Goal: Transaction & Acquisition: Book appointment/travel/reservation

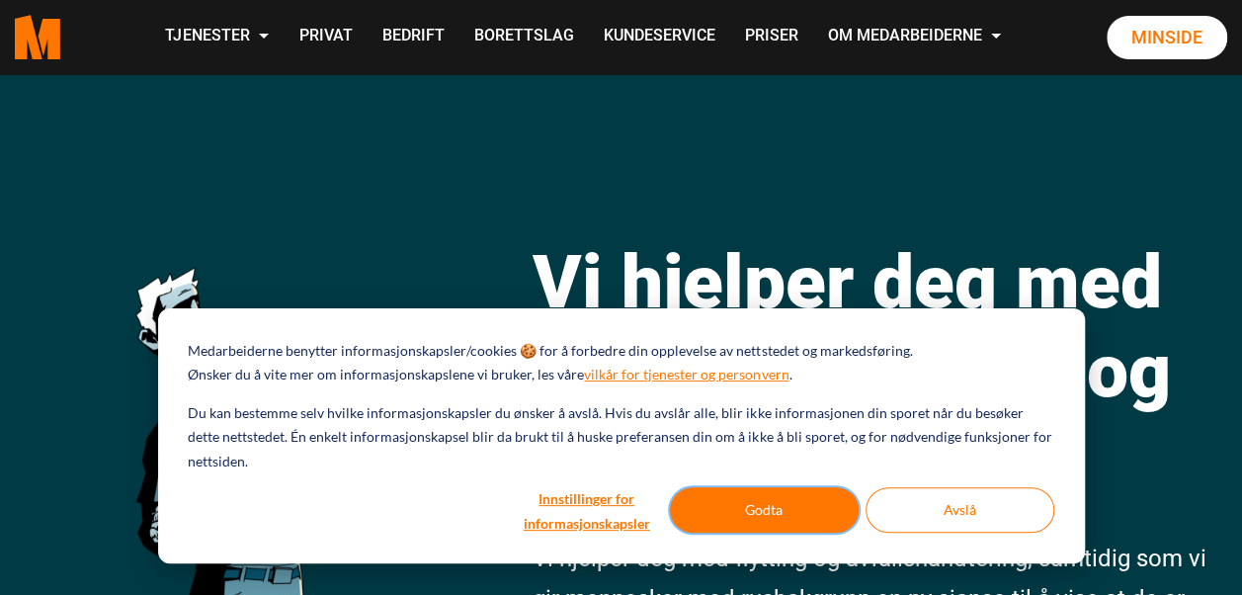
click at [820, 496] on button "Godta" at bounding box center [764, 509] width 189 height 45
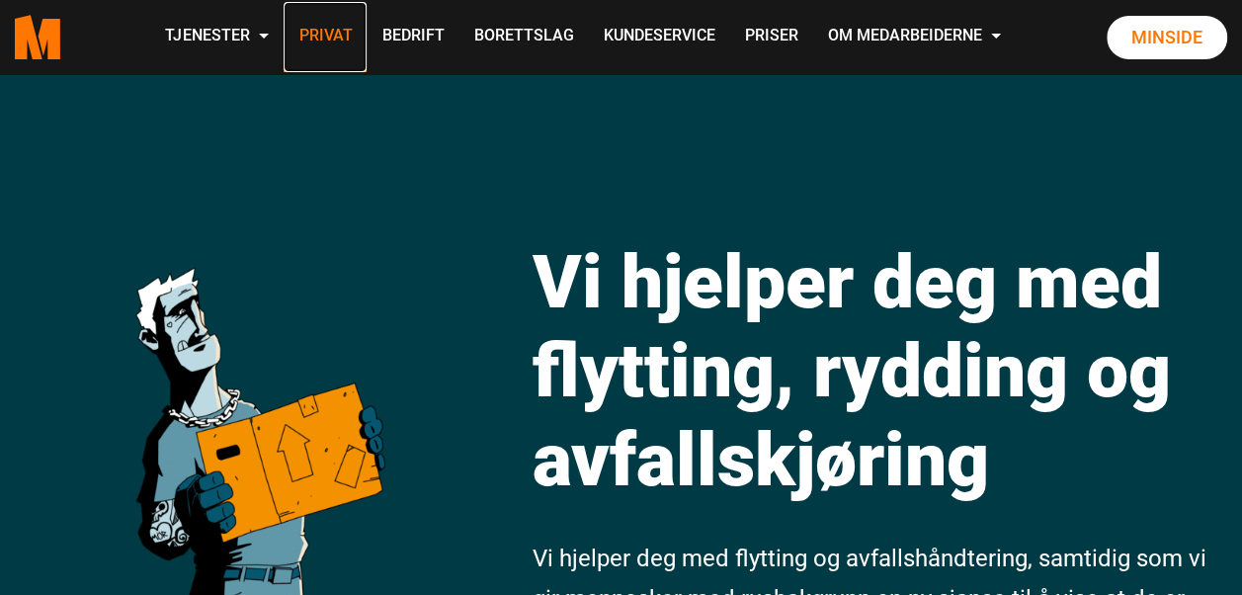
click at [326, 34] on link "Privat" at bounding box center [325, 37] width 83 height 70
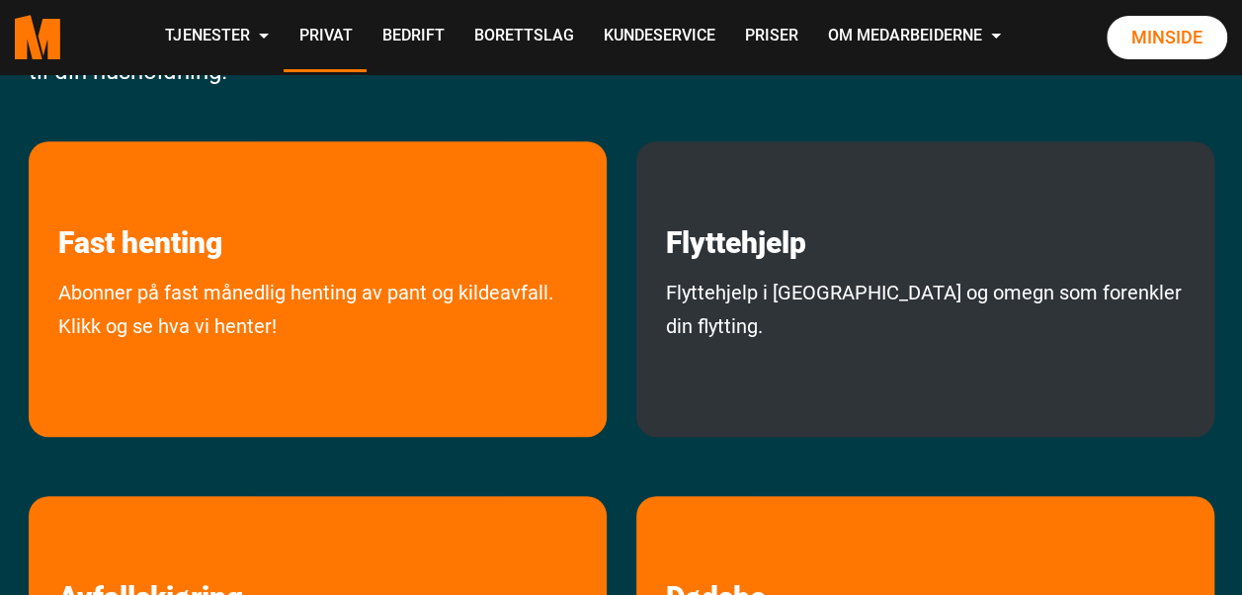
scroll to position [395, 0]
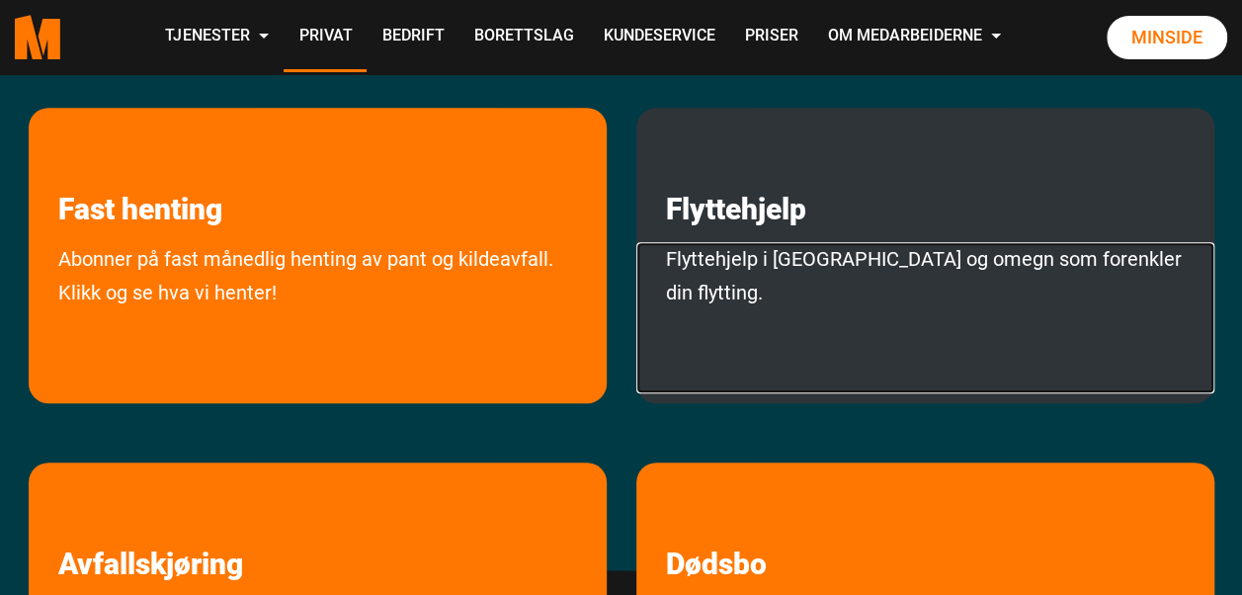
click at [903, 249] on link "Flyttehjelp i Oslo og omegn som forenkler din flytting." at bounding box center [925, 317] width 578 height 151
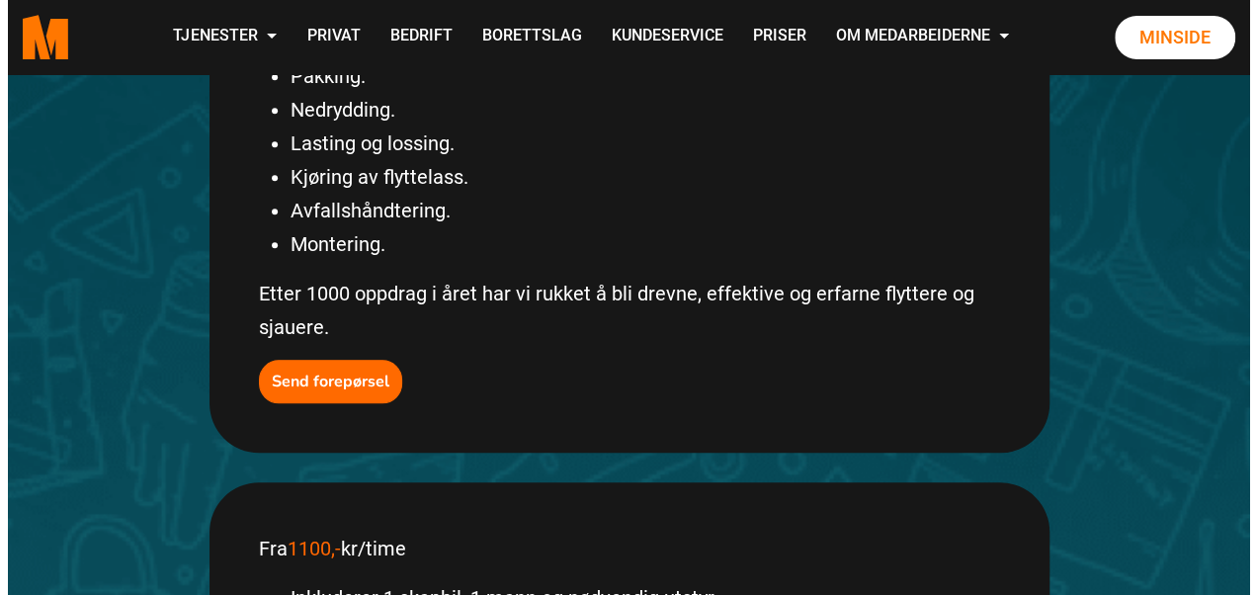
scroll to position [692, 0]
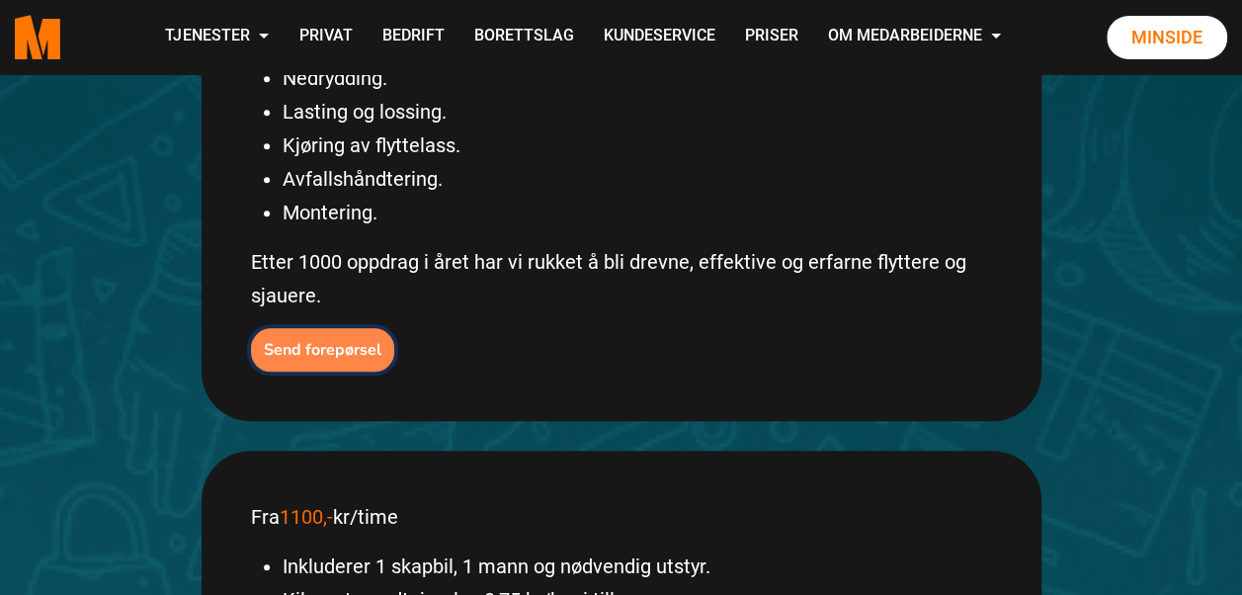
click at [307, 339] on b "Send forepørsel" at bounding box center [323, 350] width 118 height 22
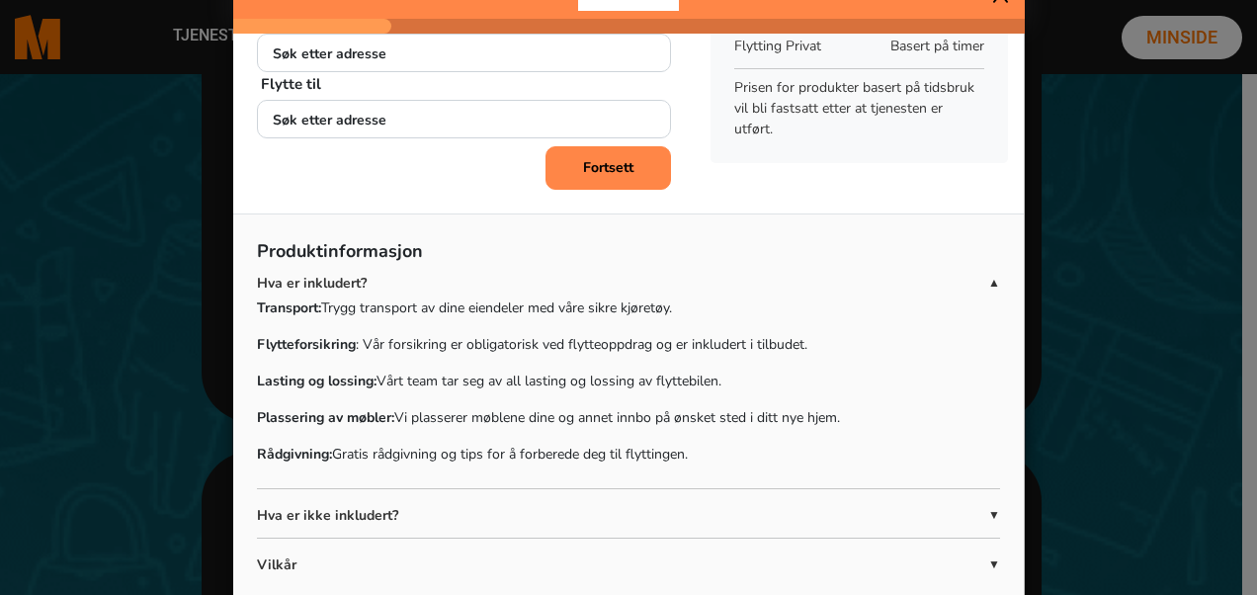
scroll to position [0, 0]
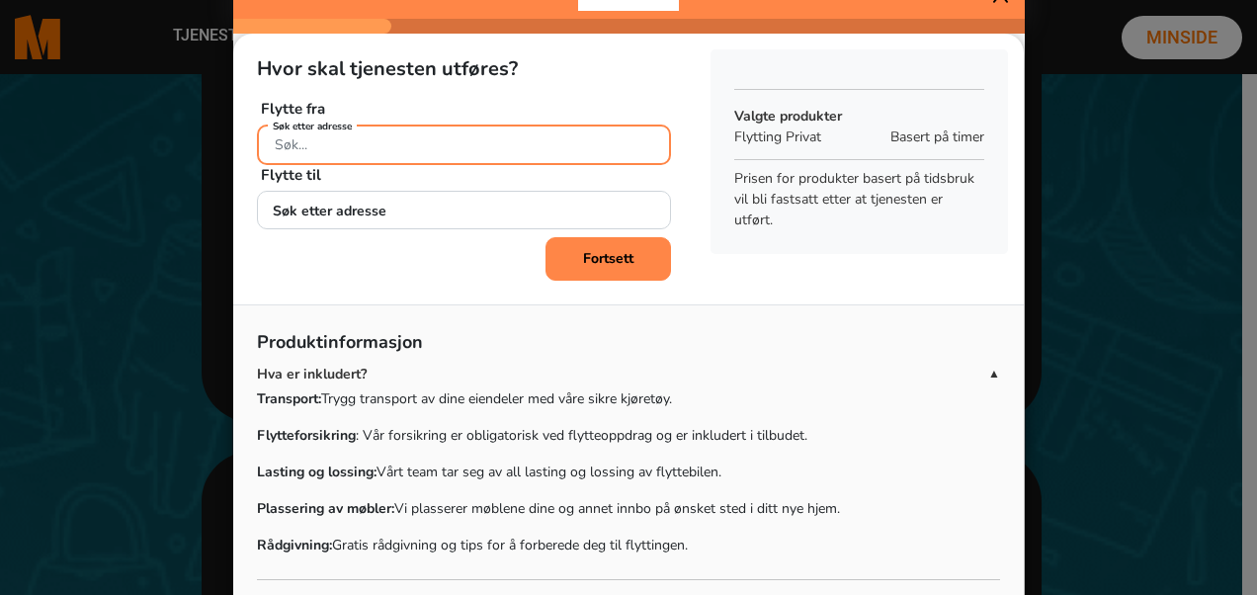
click at [429, 141] on input "Søk etter adresse" at bounding box center [464, 144] width 414 height 41
type input "ø"
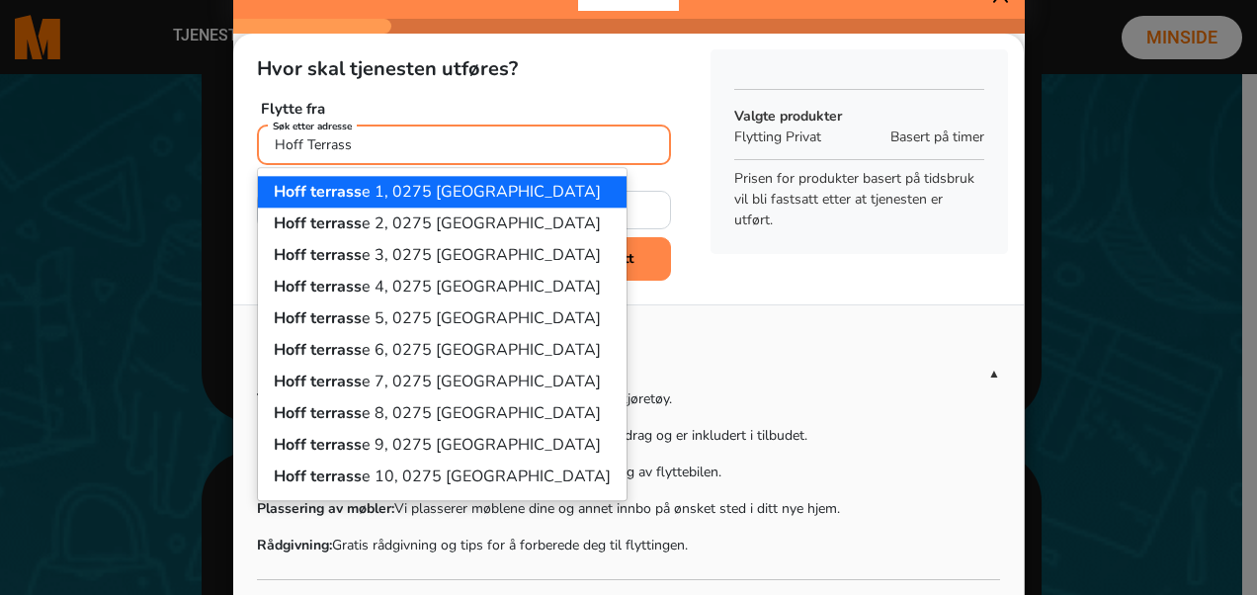
click at [356, 190] on ngb-highlight "Hoff terrass e 1, 0275 [GEOGRAPHIC_DATA]" at bounding box center [437, 192] width 327 height 22
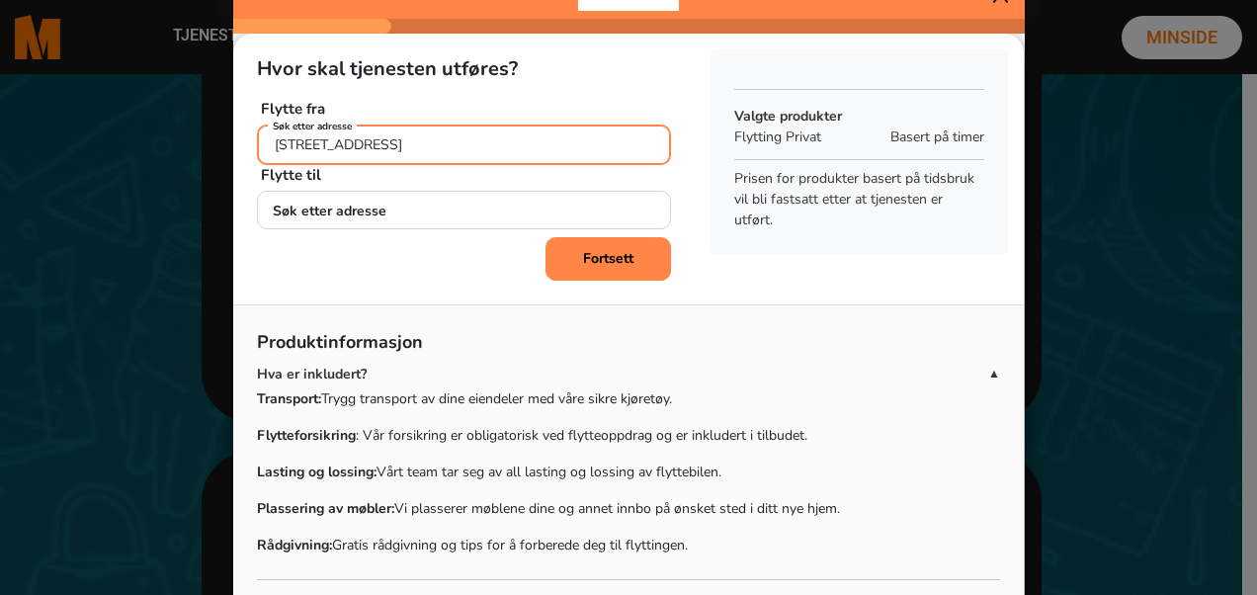
type input "[STREET_ADDRESS]"
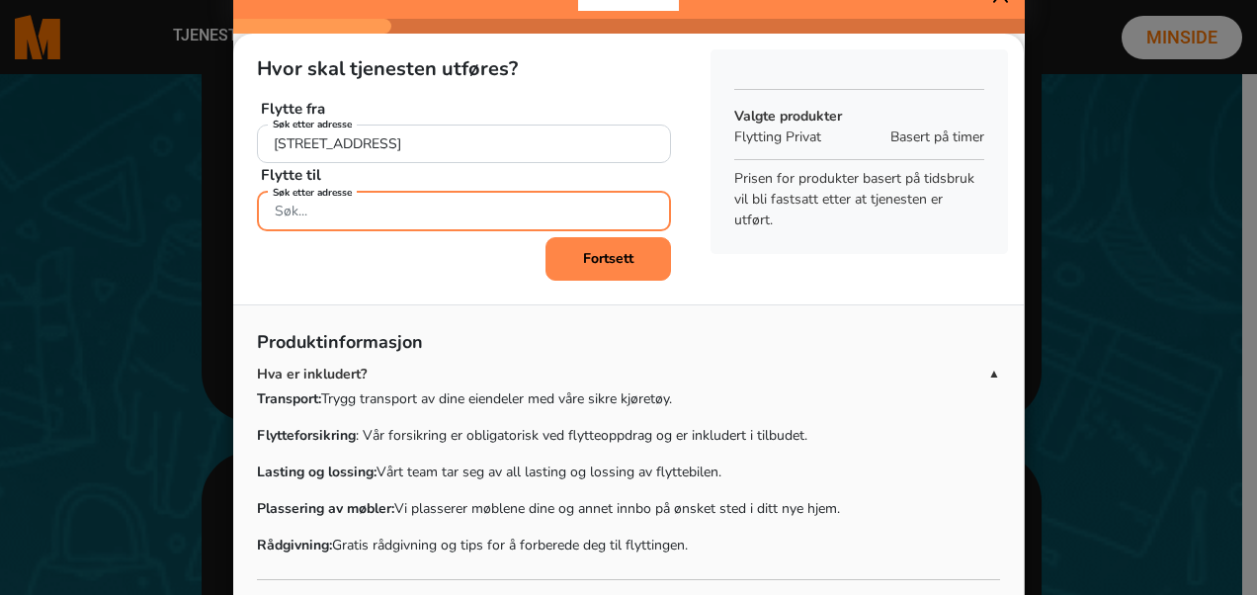
click at [355, 207] on div "Søk etter adresse" at bounding box center [464, 208] width 414 height 35
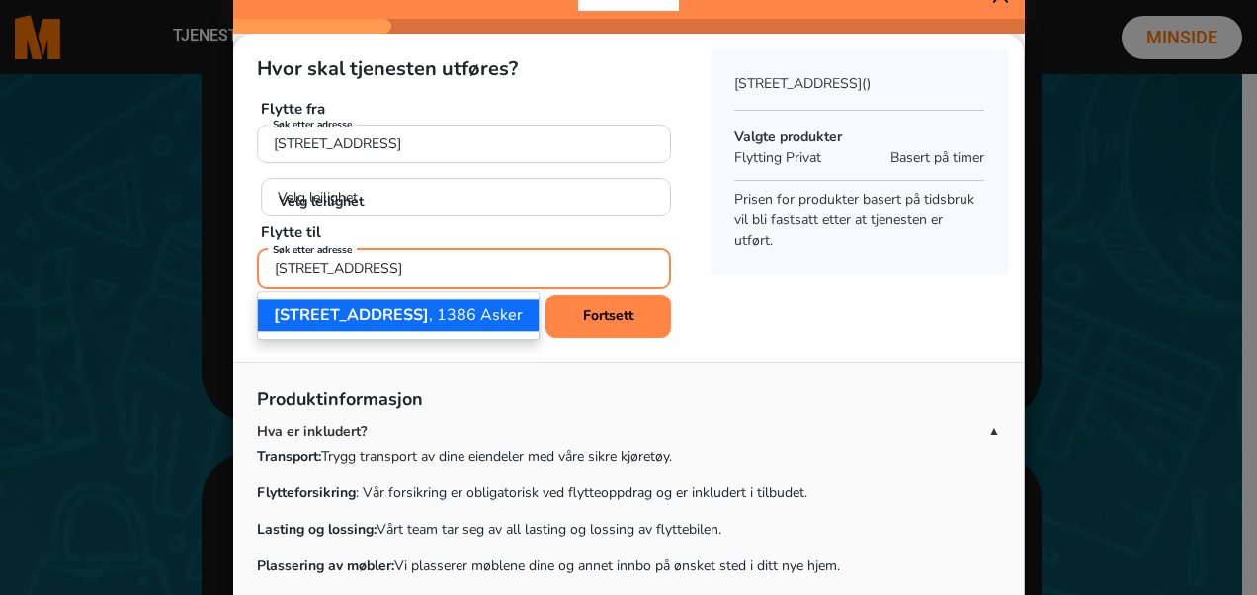
click at [323, 314] on span "[STREET_ADDRESS]" at bounding box center [351, 315] width 155 height 22
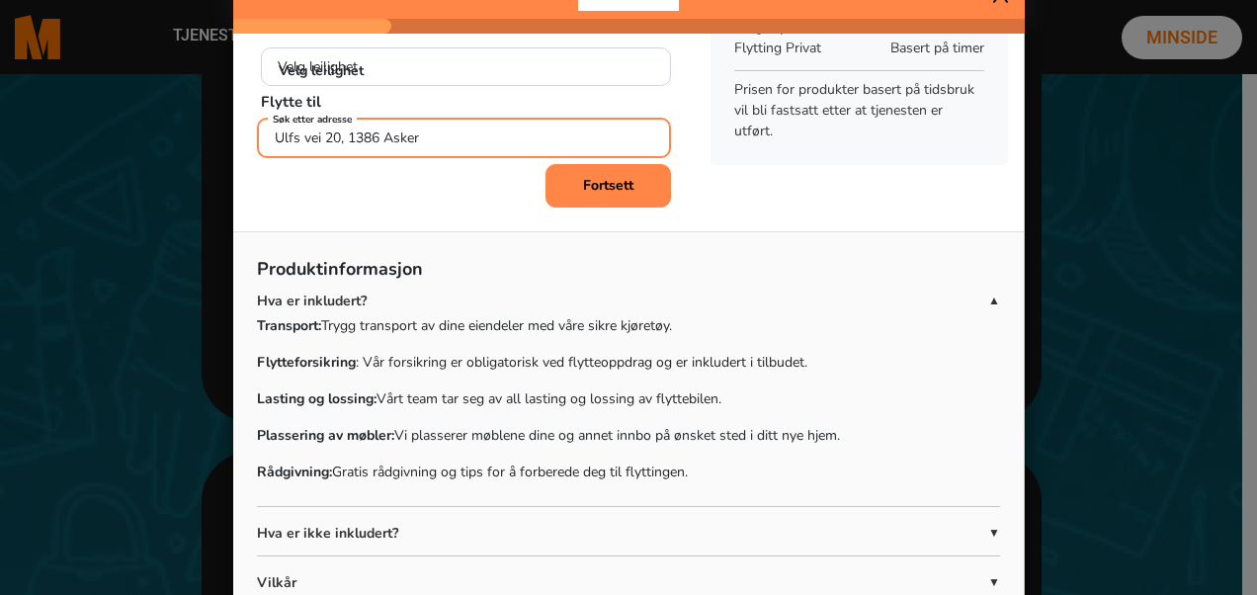
scroll to position [147, 0]
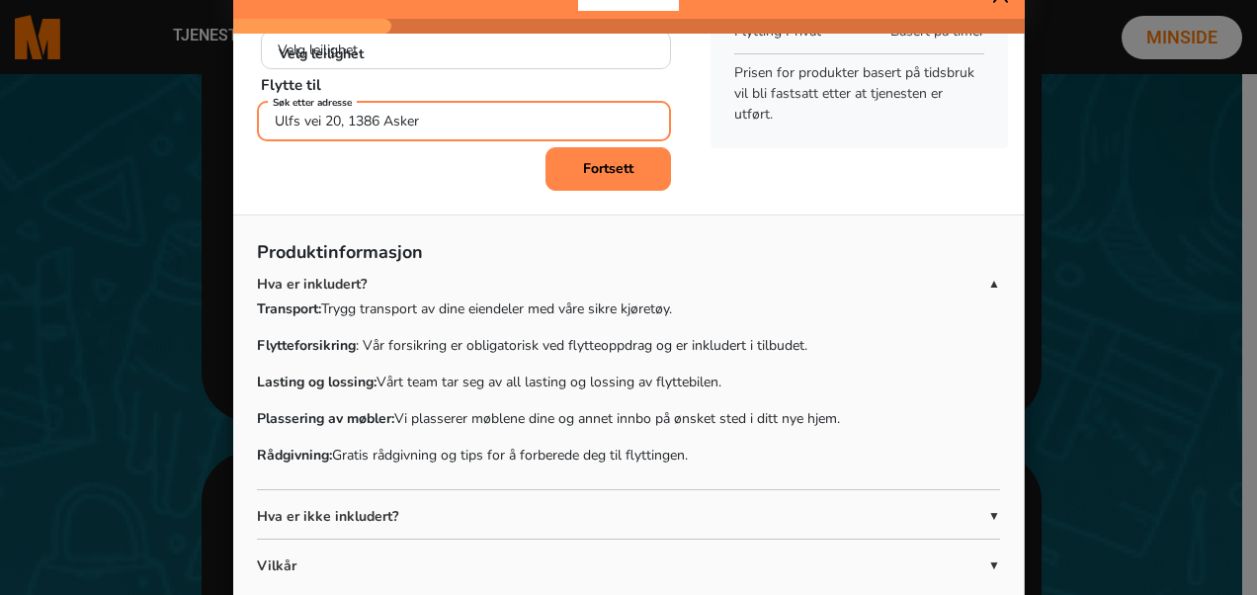
type input "Ulfs vei 20, 1386 Asker"
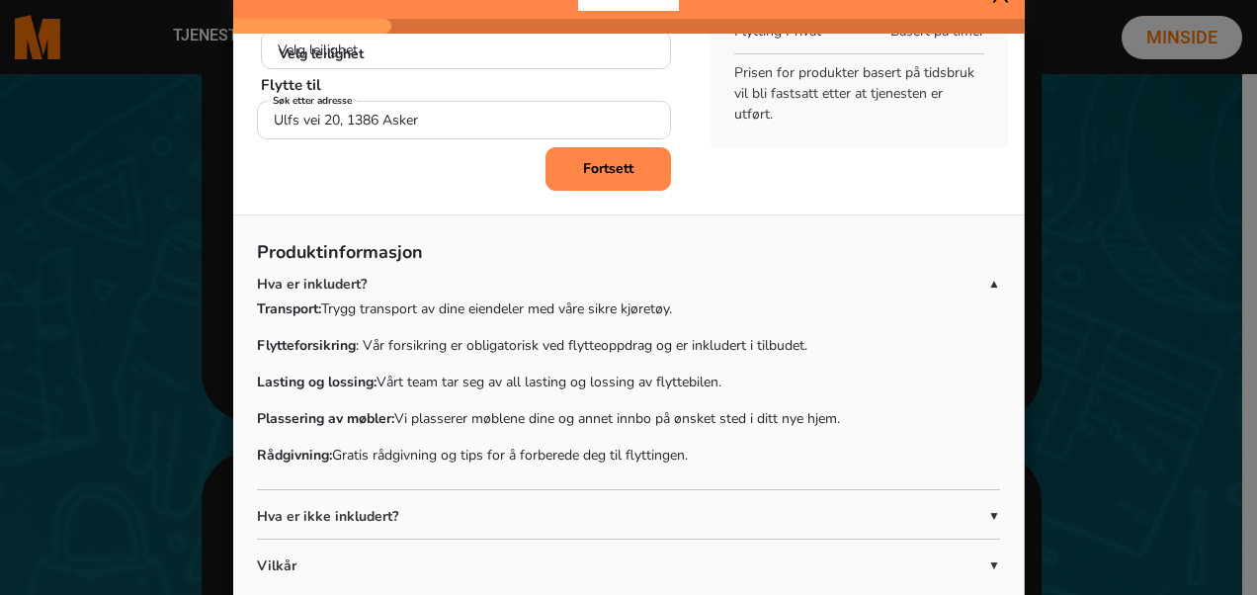
click at [988, 514] on span "▼" at bounding box center [994, 516] width 12 height 18
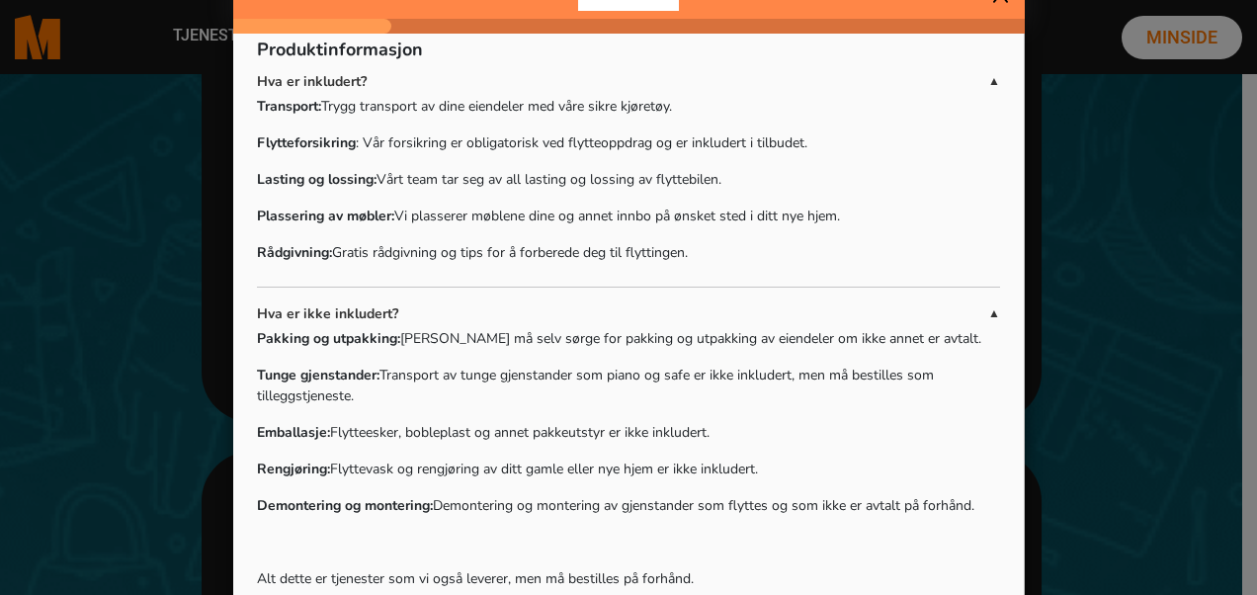
scroll to position [424, 0]
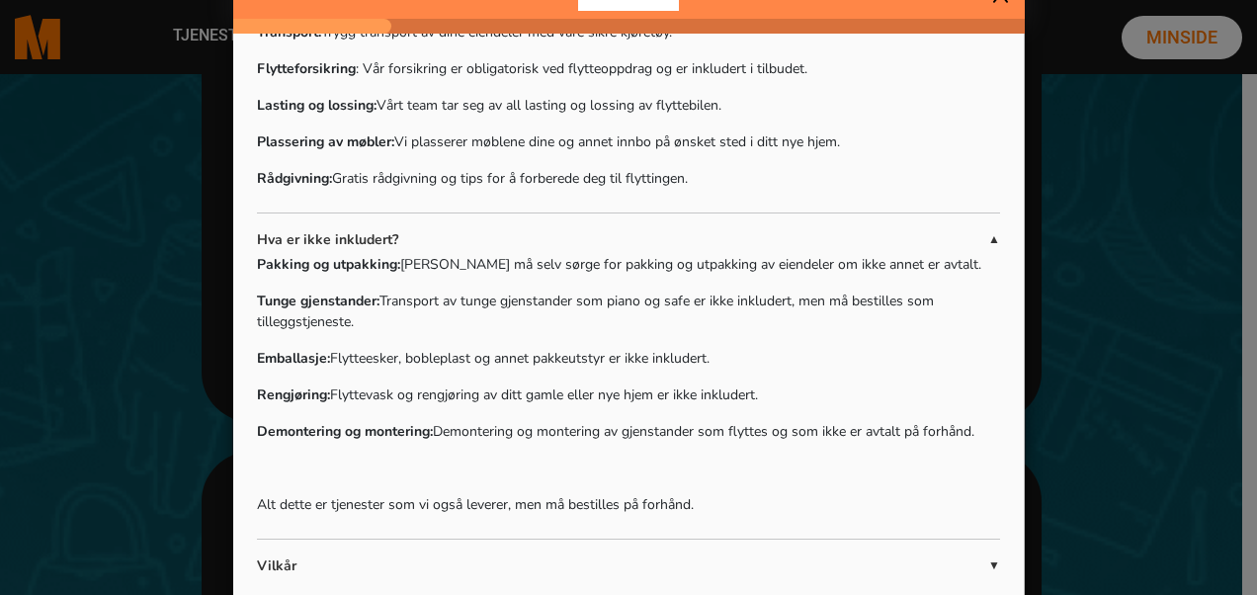
click at [988, 236] on span "▲" at bounding box center [994, 239] width 12 height 18
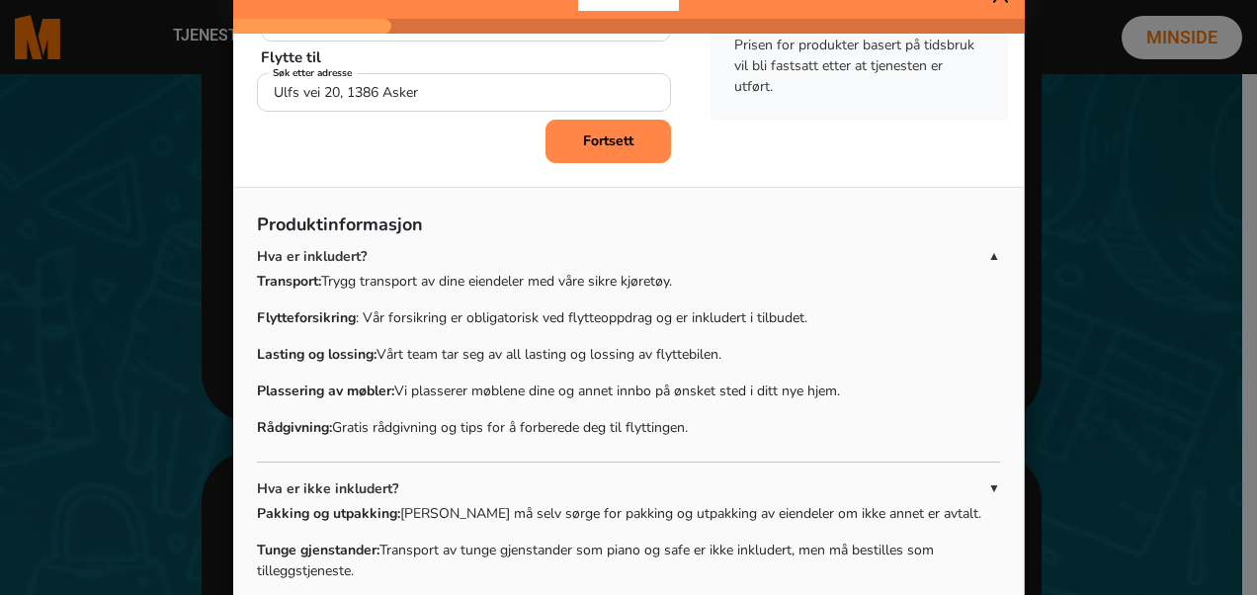
scroll to position [147, 0]
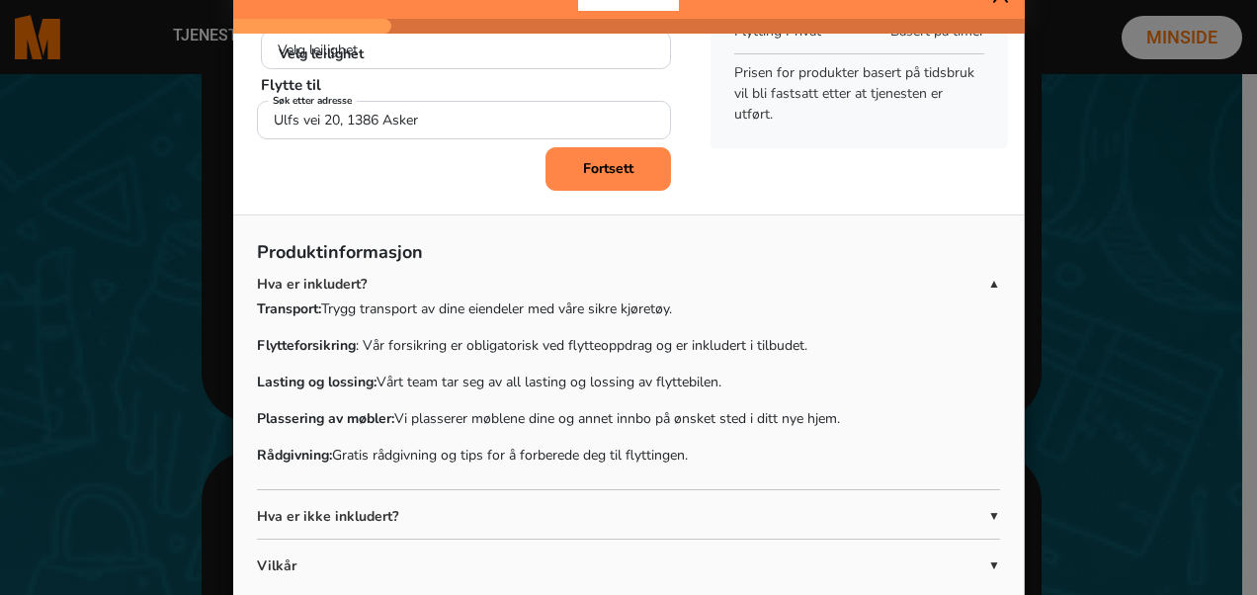
click at [988, 564] on span "▼" at bounding box center [994, 565] width 12 height 18
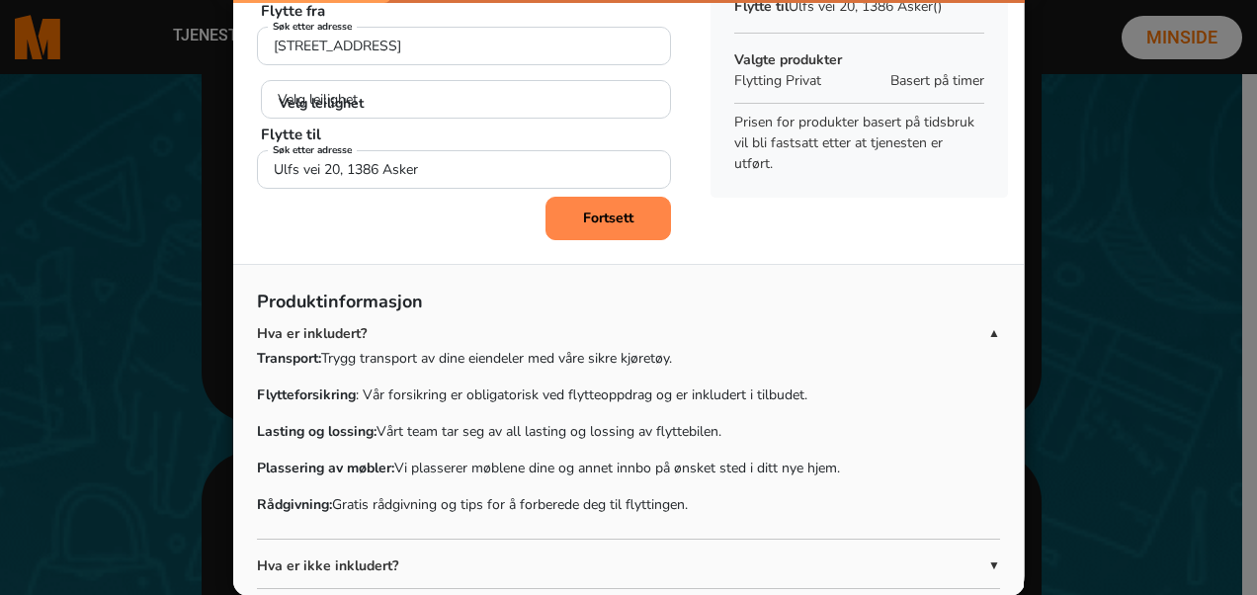
scroll to position [0, 0]
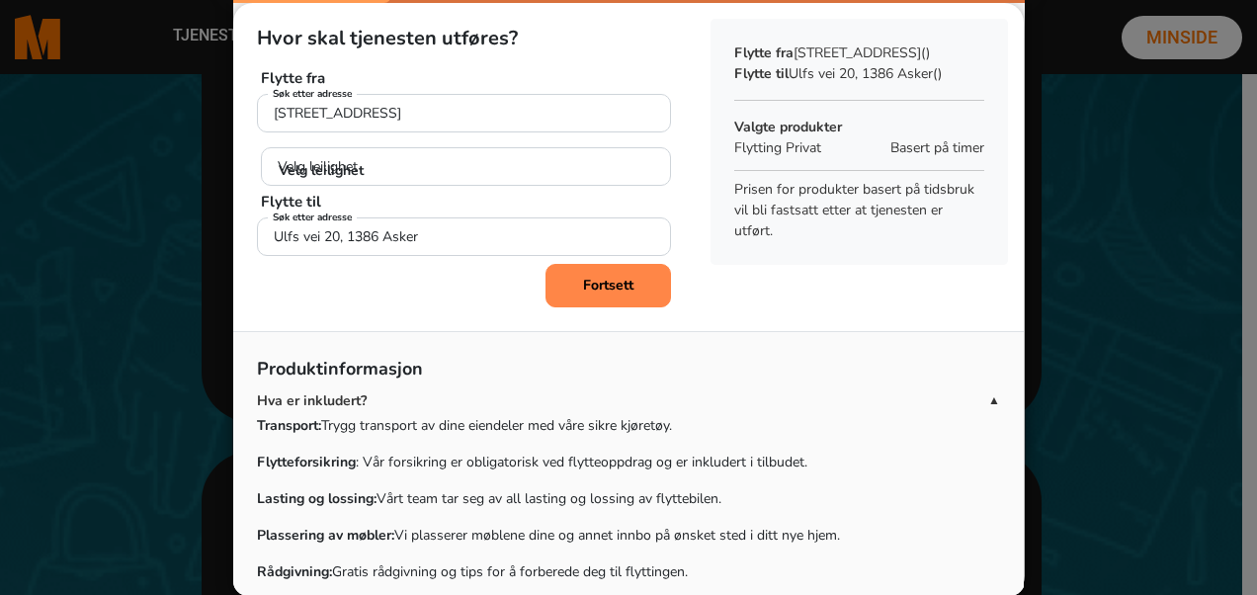
click at [599, 280] on b "Fortsett" at bounding box center [608, 285] width 50 height 19
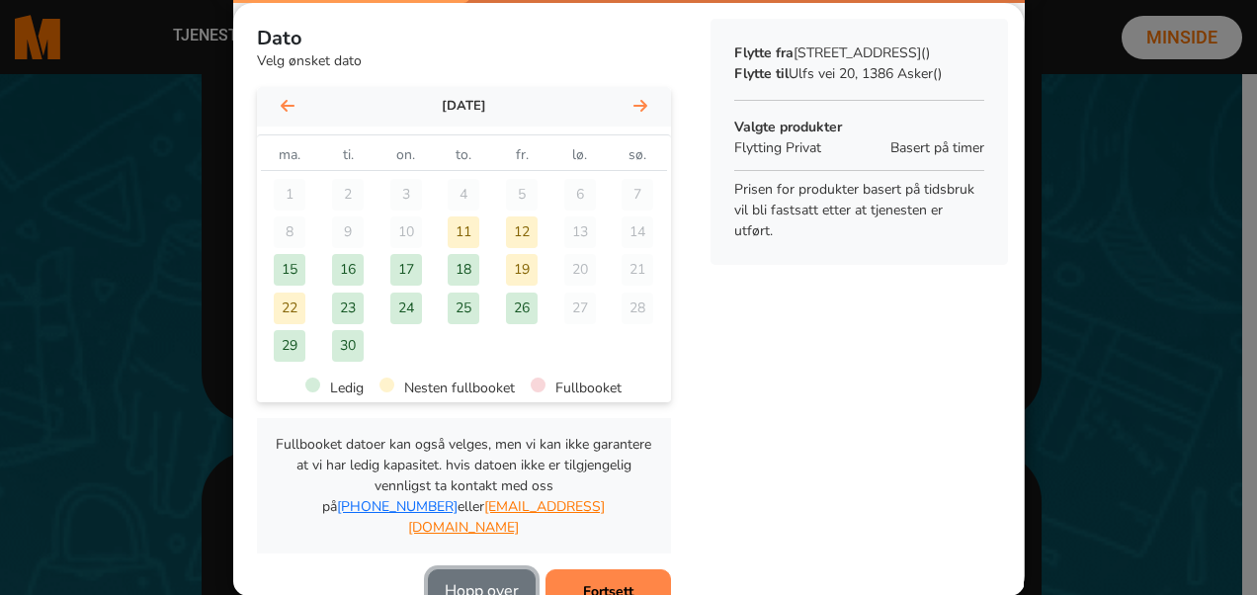
click at [465, 569] on button "Hopp over" at bounding box center [482, 590] width 108 height 43
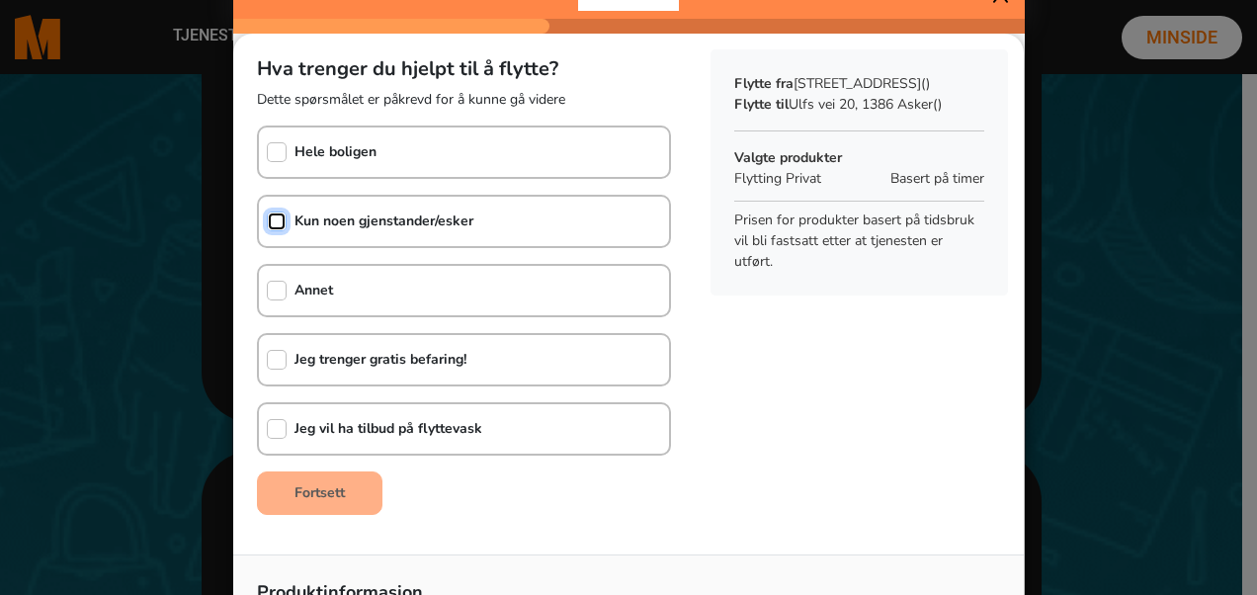
click at [267, 215] on input "checkbox" at bounding box center [277, 221] width 20 height 20
checkbox input "true"
